Goal: Register for event/course

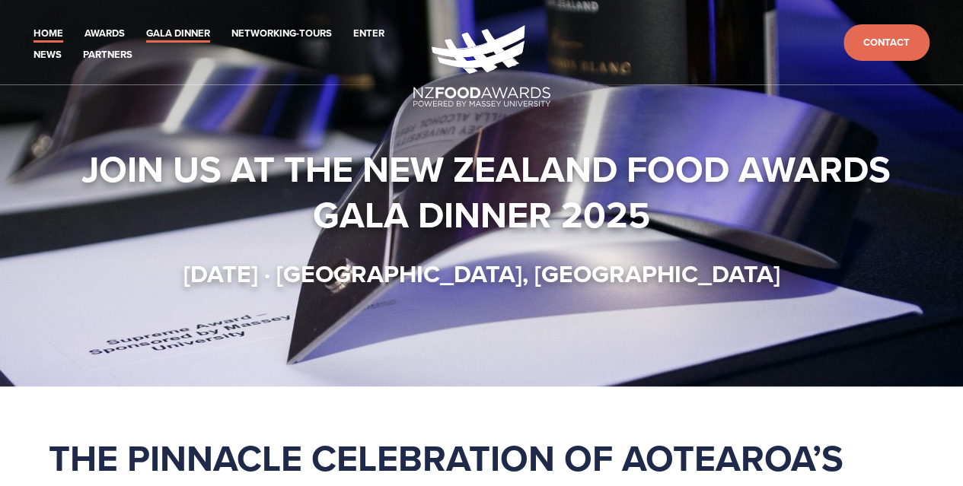
click at [190, 30] on link "Gala Dinner" at bounding box center [178, 34] width 64 height 18
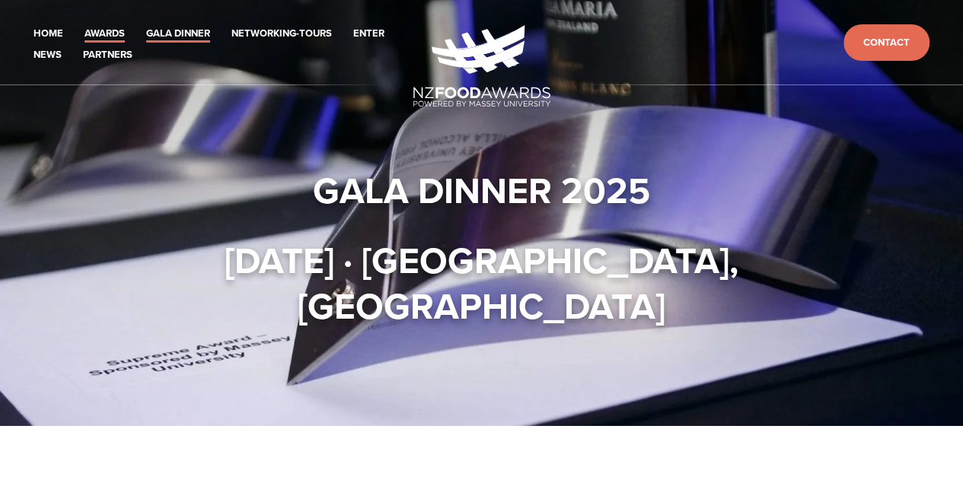
click at [100, 34] on link "Awards" at bounding box center [104, 34] width 40 height 18
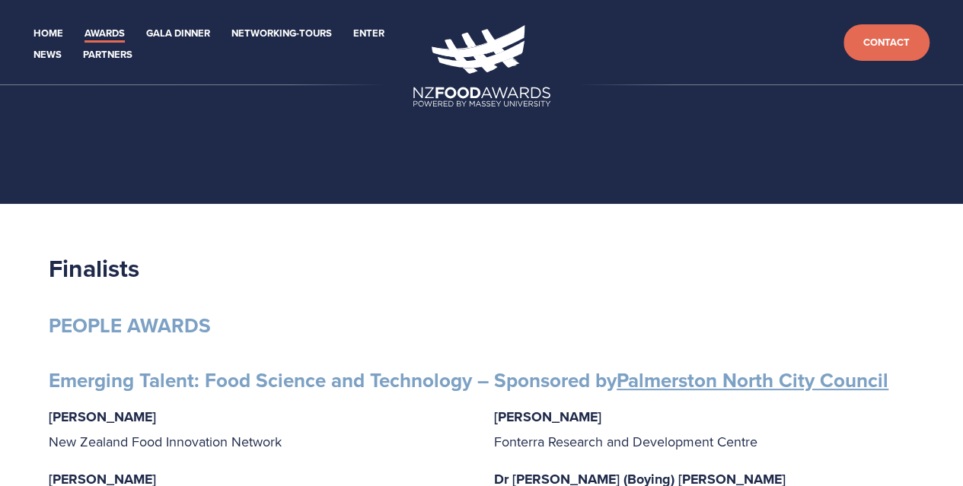
scroll to position [4, 0]
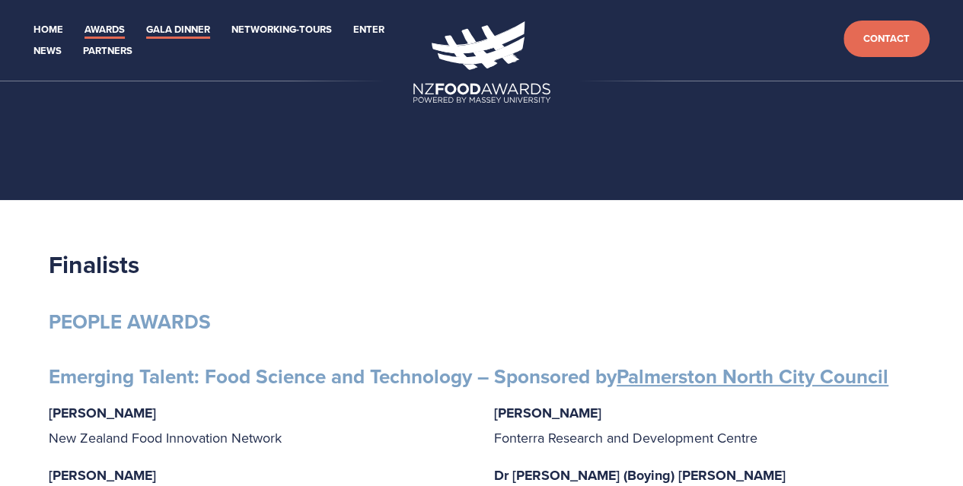
click at [178, 28] on link "Gala Dinner" at bounding box center [178, 30] width 64 height 18
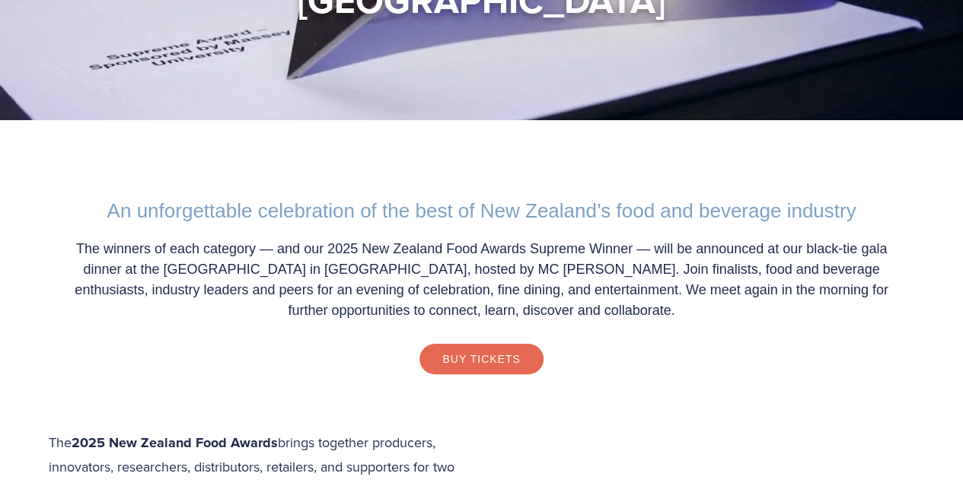
scroll to position [409, 0]
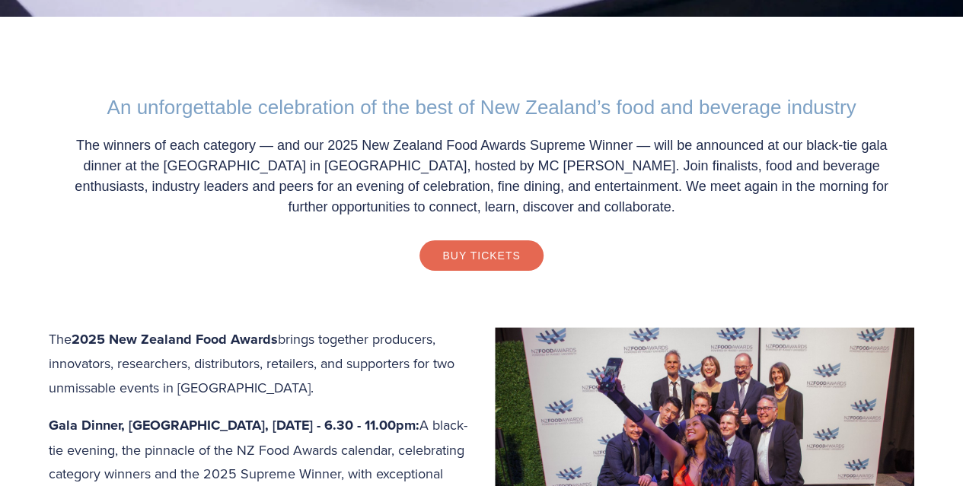
click at [504, 240] on link "Buy Tickets" at bounding box center [480, 255] width 123 height 30
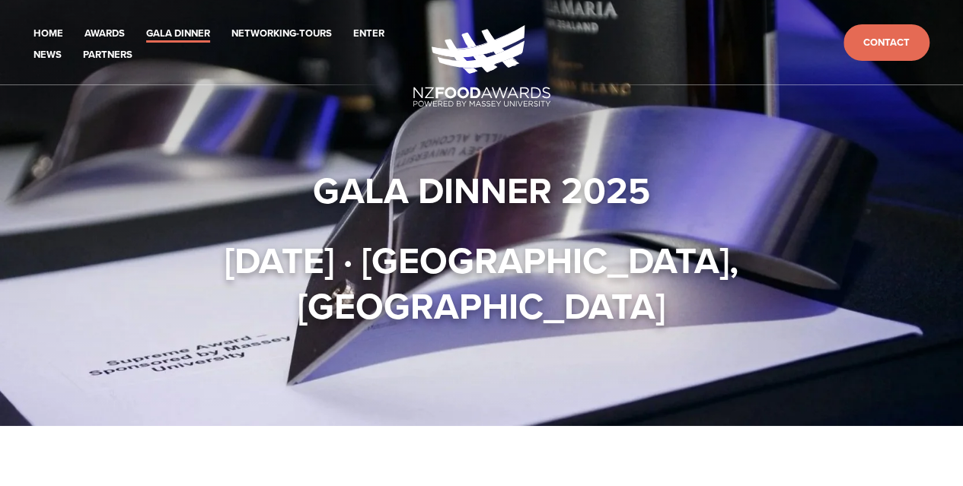
drag, startPoint x: 796, startPoint y: 305, endPoint x: 266, endPoint y: 167, distance: 547.3
click at [266, 167] on div "Gala Dinner 2025 [DATE] · [GEOGRAPHIC_DATA], [GEOGRAPHIC_DATA]" at bounding box center [481, 212] width 865 height 231
copy div "Gala Dinner 2025 [DATE] · [GEOGRAPHIC_DATA], [GEOGRAPHIC_DATA]"
